Goal: Information Seeking & Learning: Stay updated

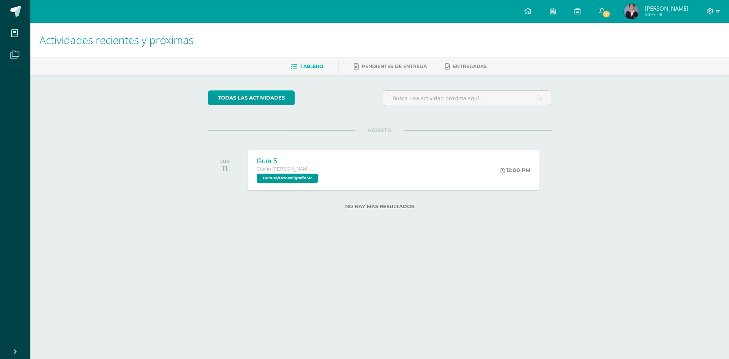
click at [601, 11] on icon at bounding box center [602, 11] width 6 height 7
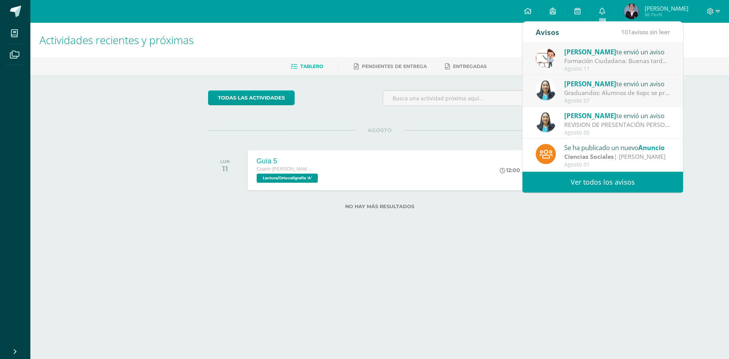
click at [600, 61] on div "Formación Ciudadana: Buenas tardes, el día de [DATE] se trabajará un mural, en …" at bounding box center [617, 61] width 106 height 9
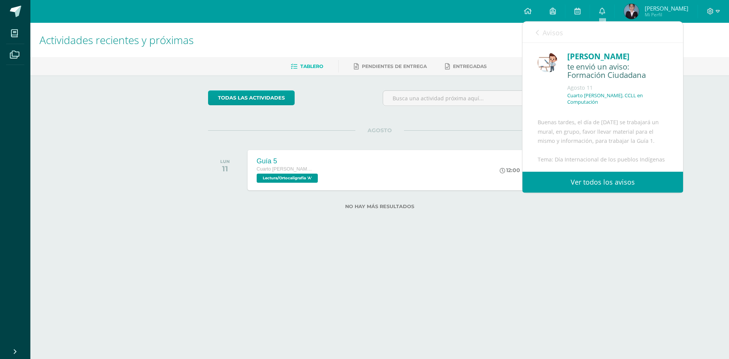
click at [624, 179] on link "Ver todos los avisos" at bounding box center [603, 182] width 161 height 21
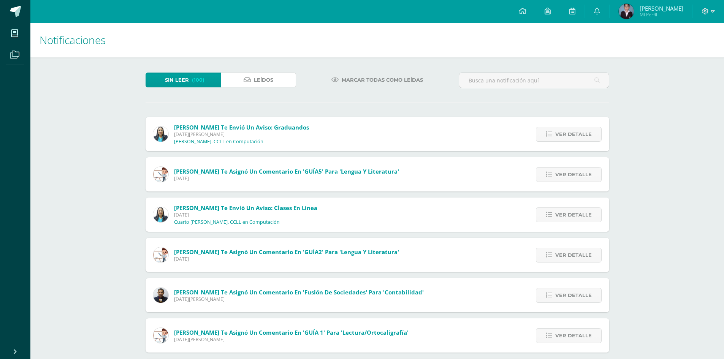
drag, startPoint x: 273, startPoint y: 73, endPoint x: 286, endPoint y: 62, distance: 16.8
click at [273, 73] on link "Leídos" at bounding box center [258, 80] width 75 height 15
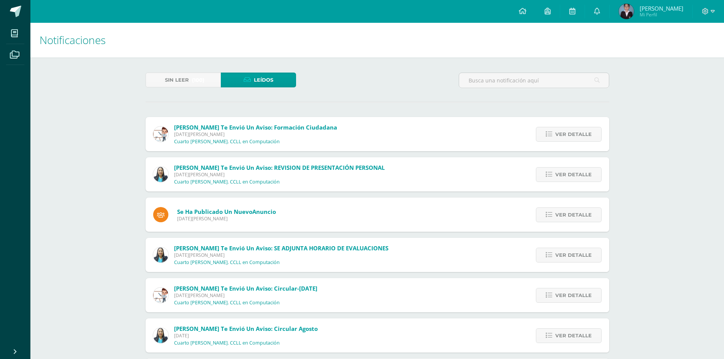
click at [374, 81] on div "Sin leer (100) Leídos" at bounding box center [376, 84] width 469 height 22
click at [555, 135] on link "Ver detalle" at bounding box center [569, 134] width 66 height 15
